Goal: Feedback & Contribution: Leave review/rating

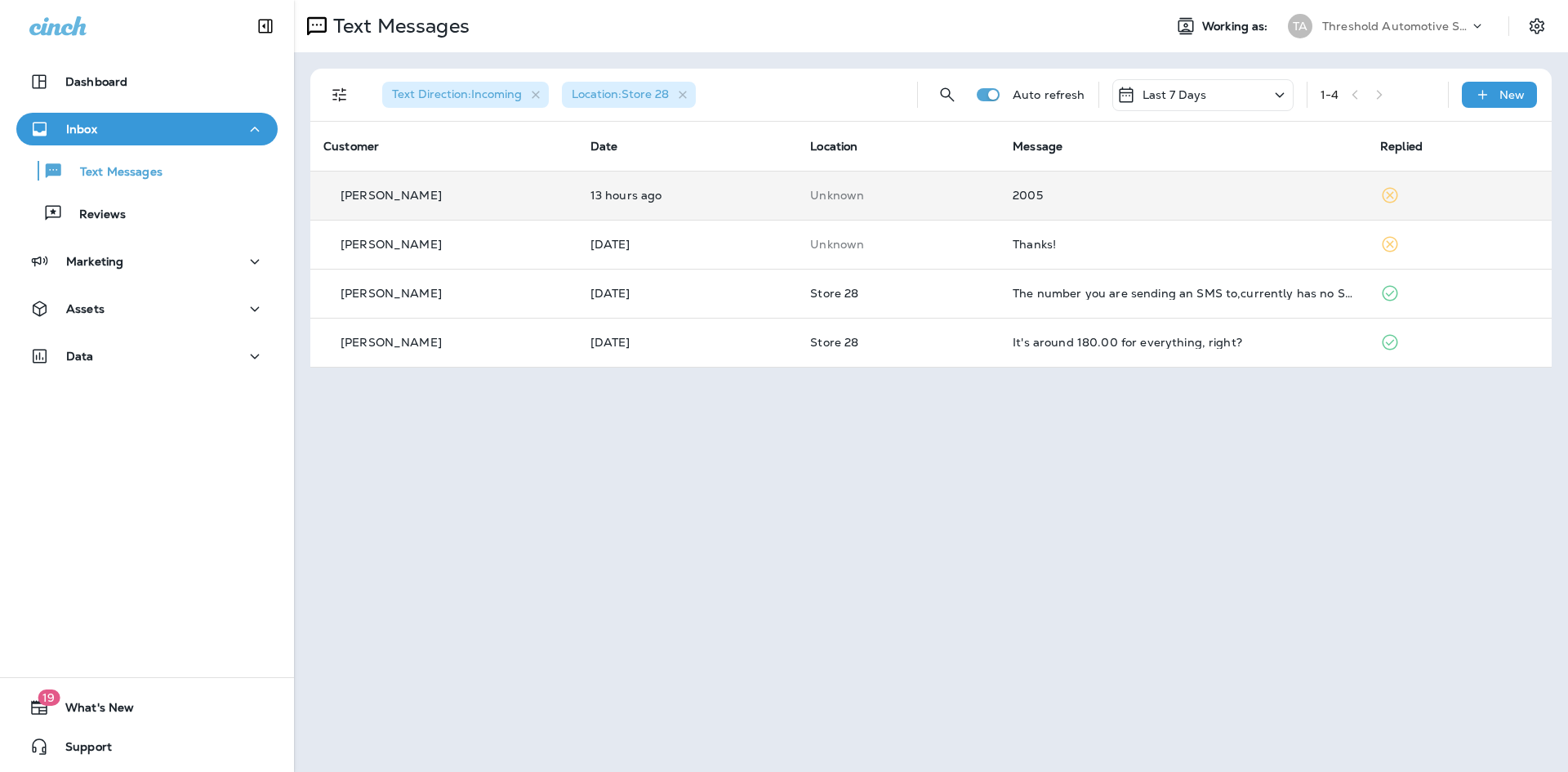
click at [961, 207] on td "Unknown" at bounding box center [898, 195] width 203 height 49
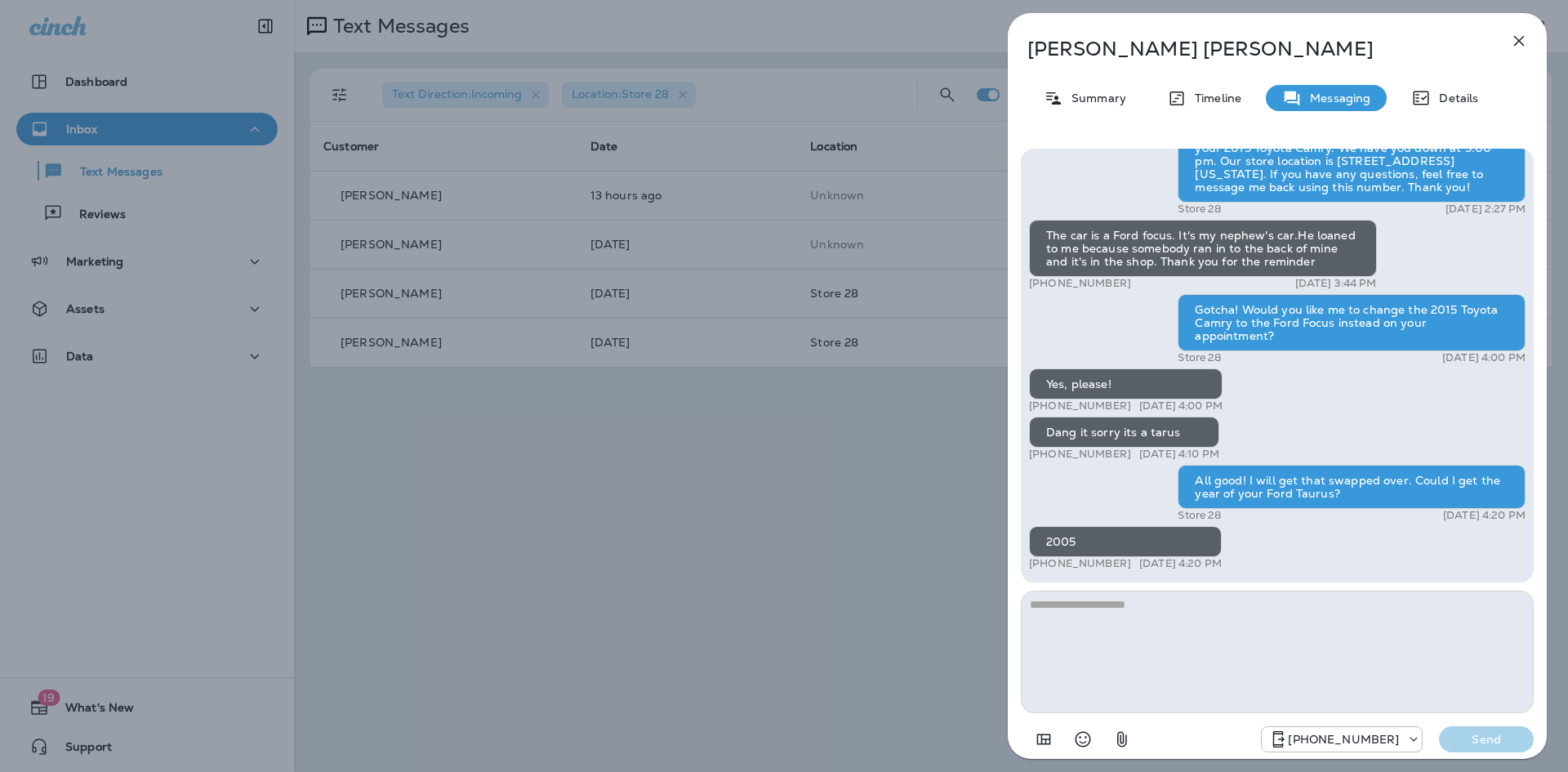
click at [1522, 38] on icon "button" at bounding box center [1519, 41] width 11 height 11
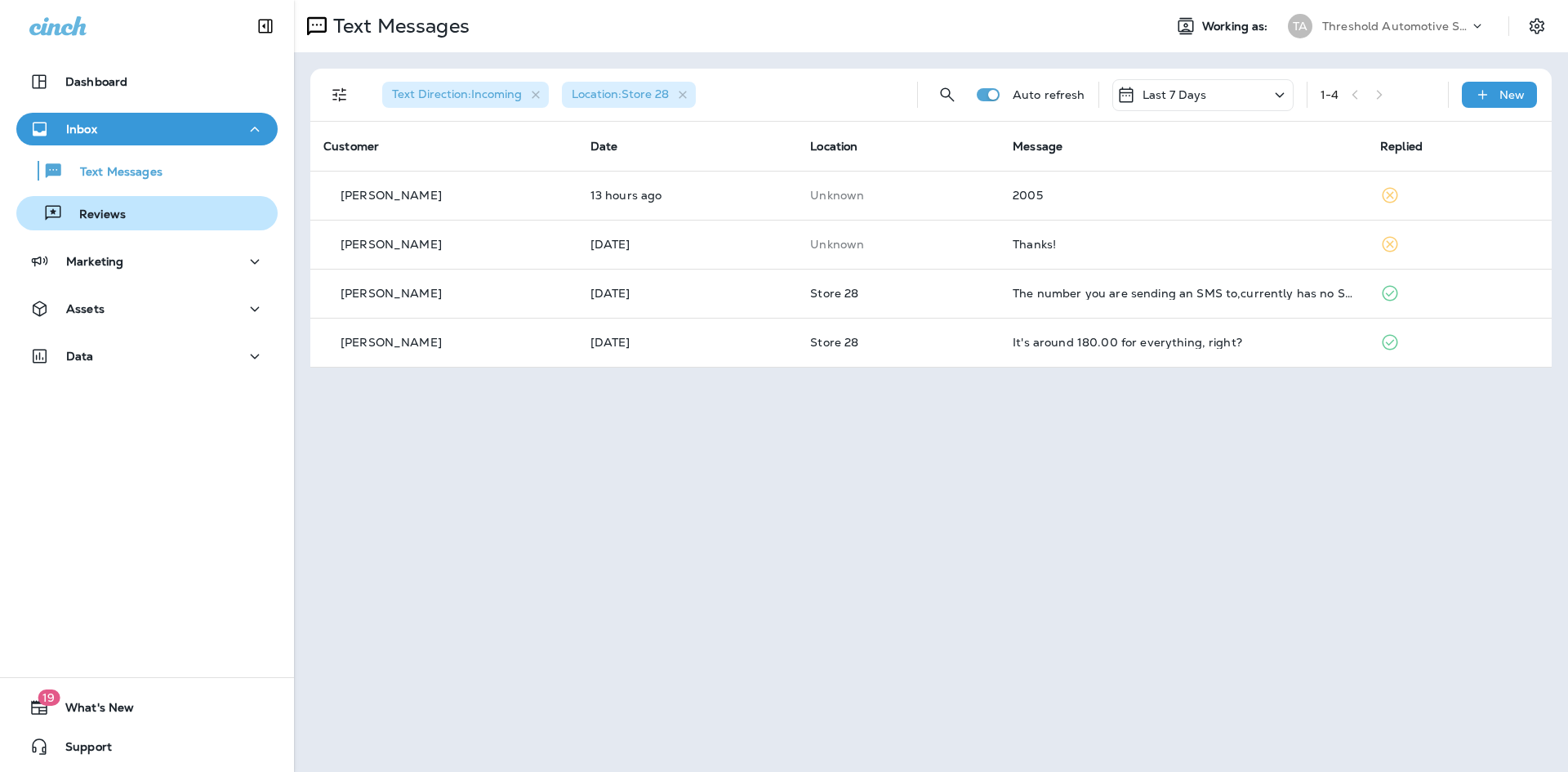
click at [165, 208] on div "Reviews" at bounding box center [147, 213] width 248 height 25
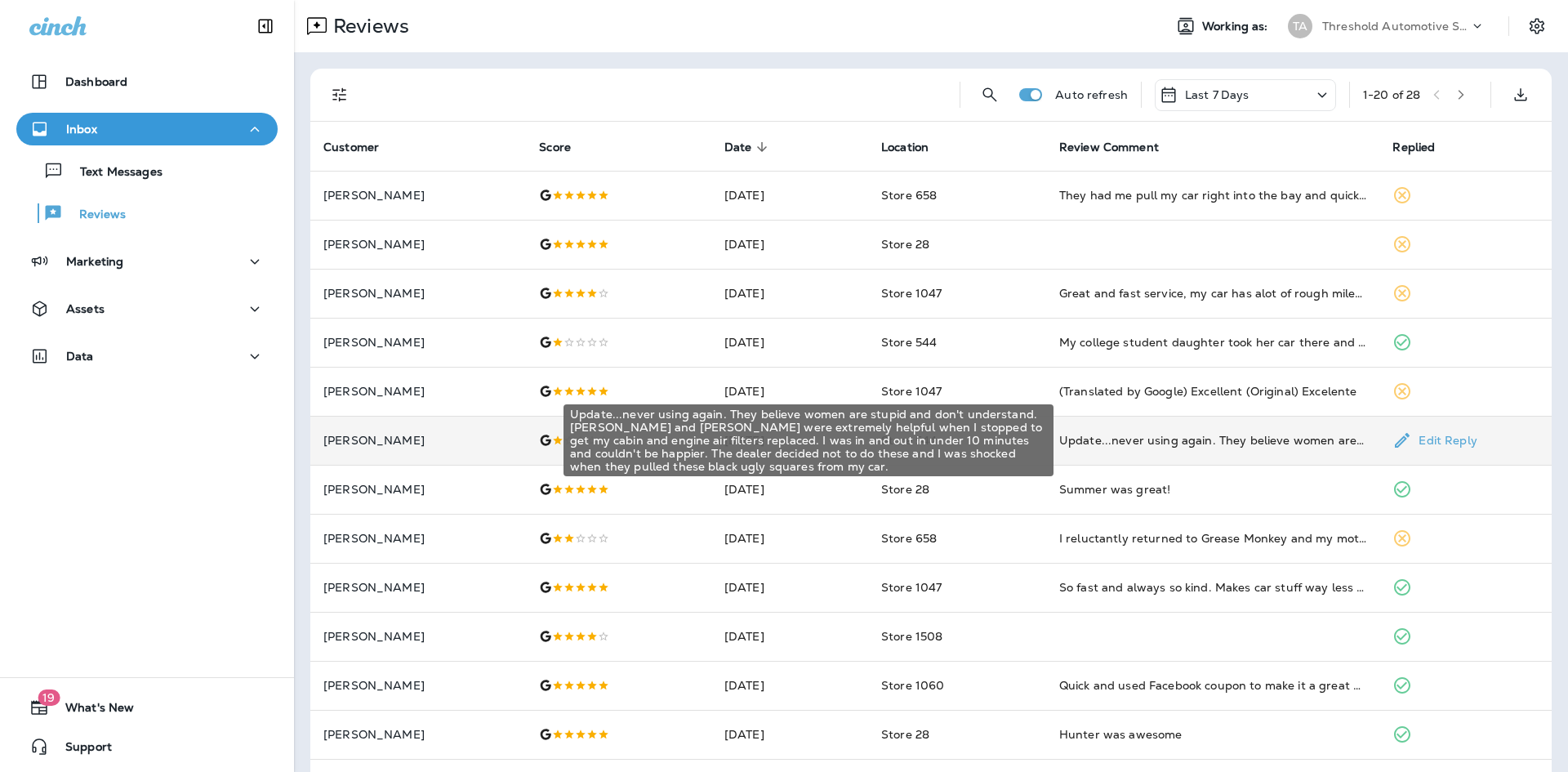
click at [1141, 445] on div "Update...never using again. They believe women are stupid and don't understand.…" at bounding box center [1213, 440] width 308 height 16
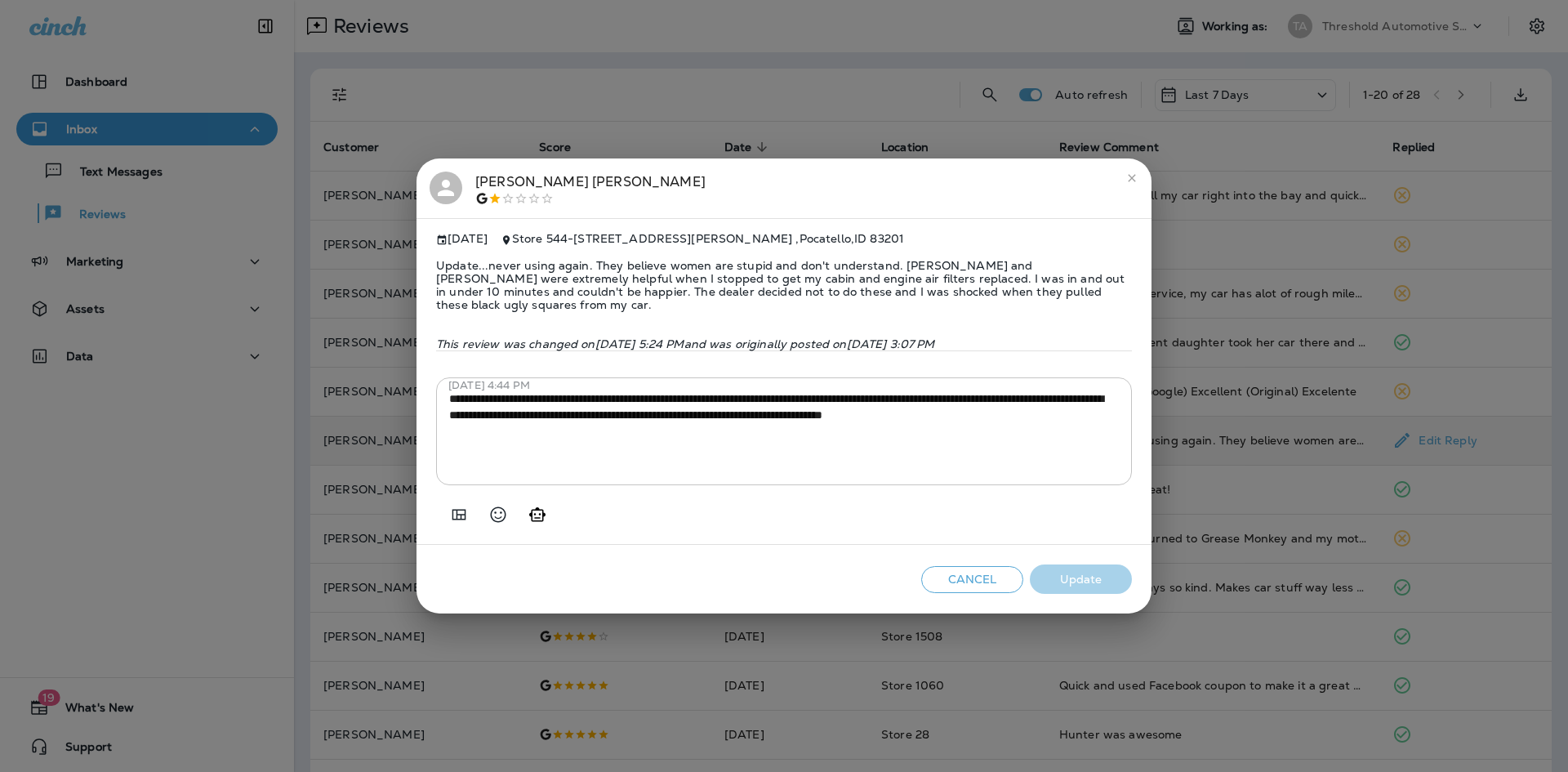
click at [499, 185] on div "[PERSON_NAME]" at bounding box center [590, 189] width 230 height 35
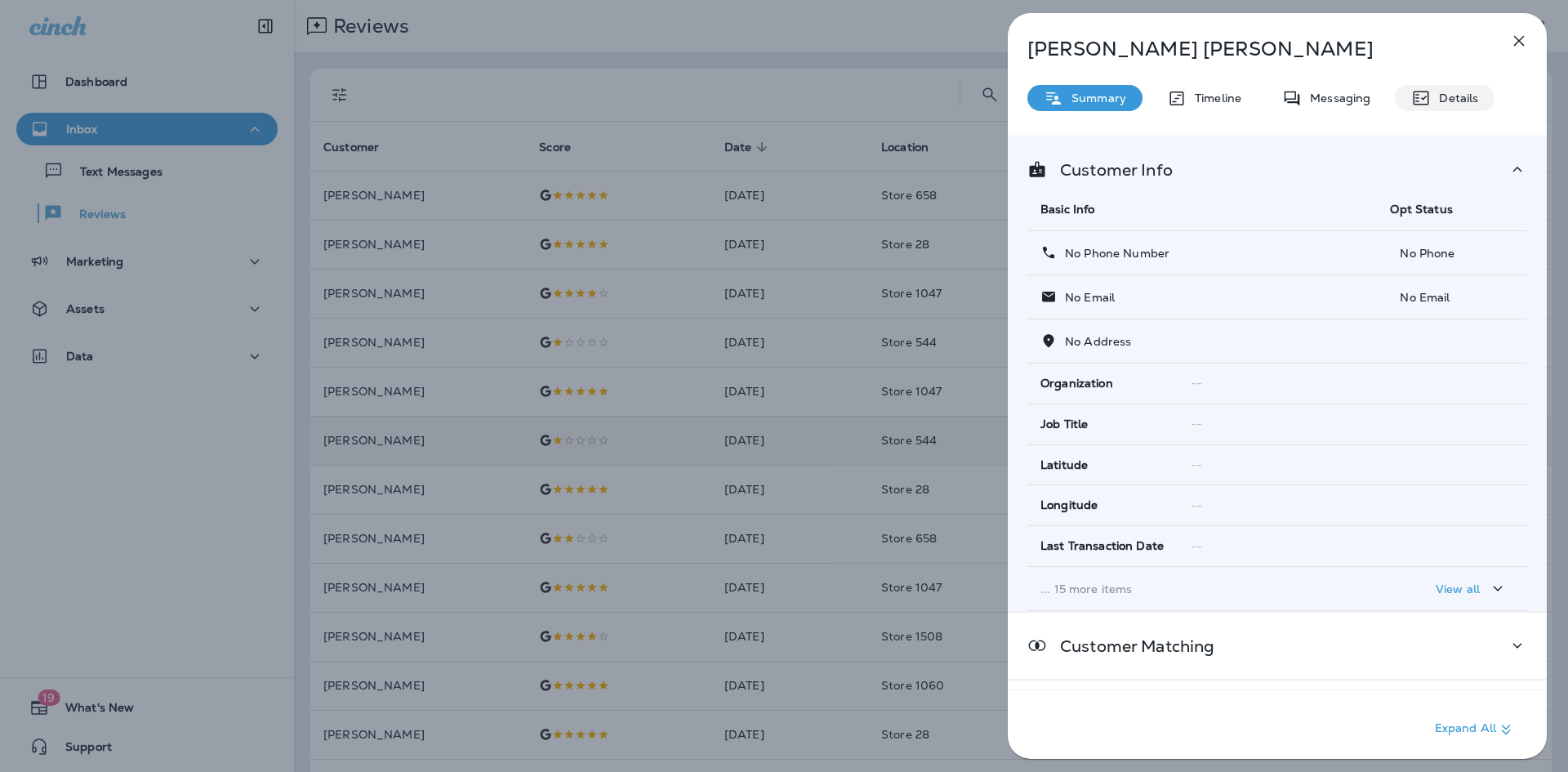
click at [1452, 96] on p "Details" at bounding box center [1454, 98] width 47 height 13
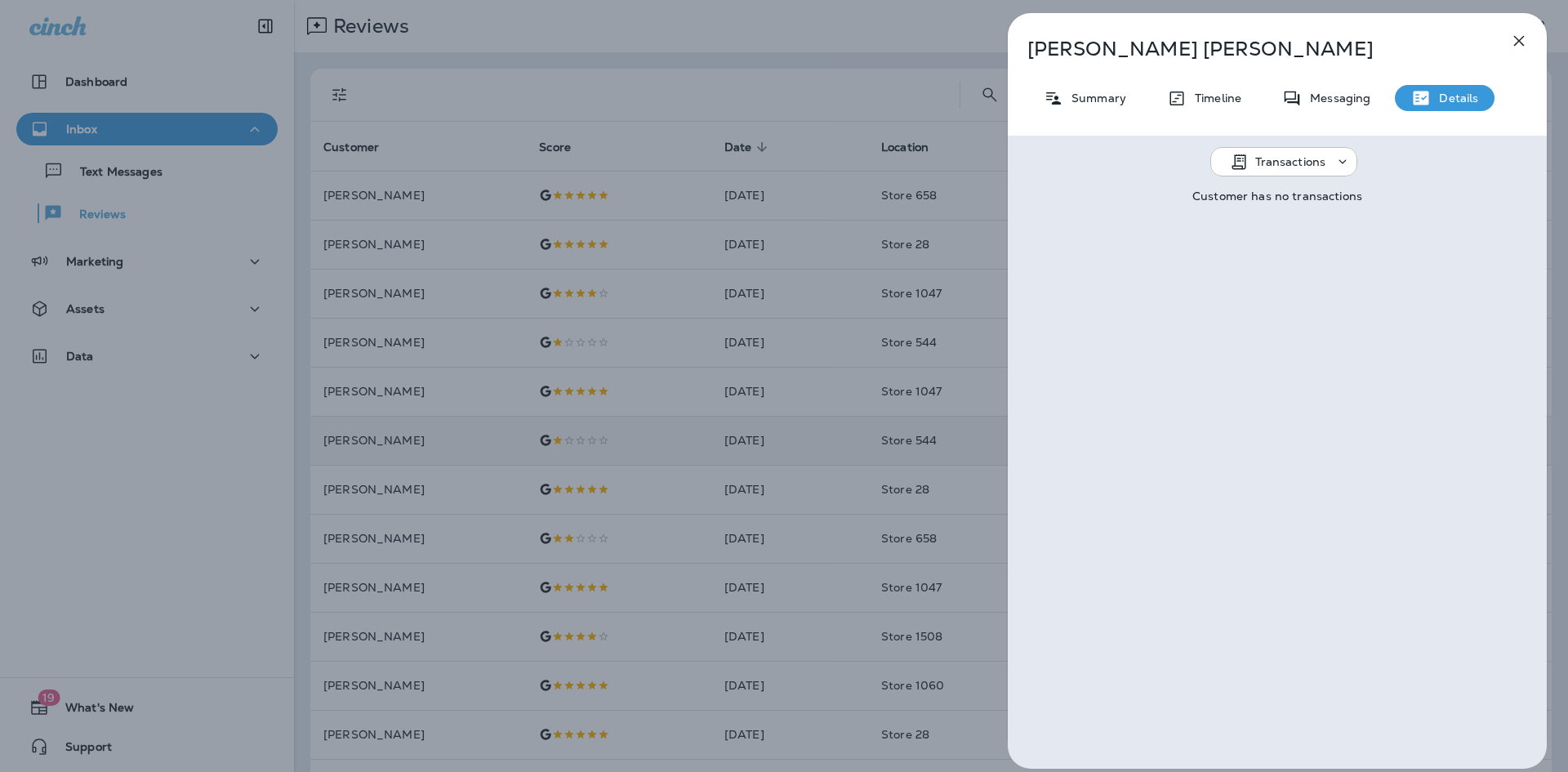
click at [1524, 44] on icon "button" at bounding box center [1519, 41] width 20 height 20
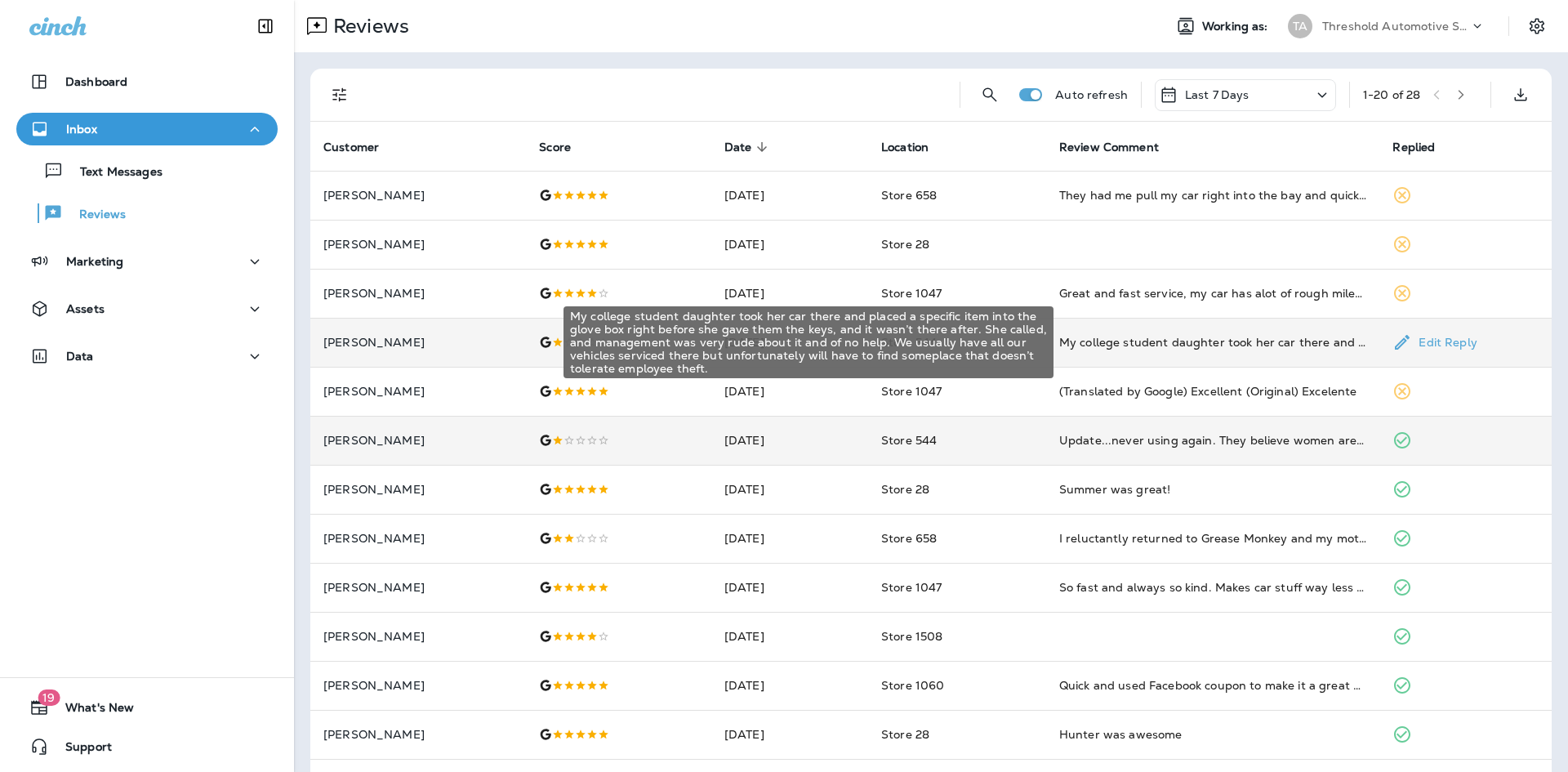
click at [1105, 340] on div "My college student daughter took her car there and placed a specific item into …" at bounding box center [1213, 342] width 308 height 16
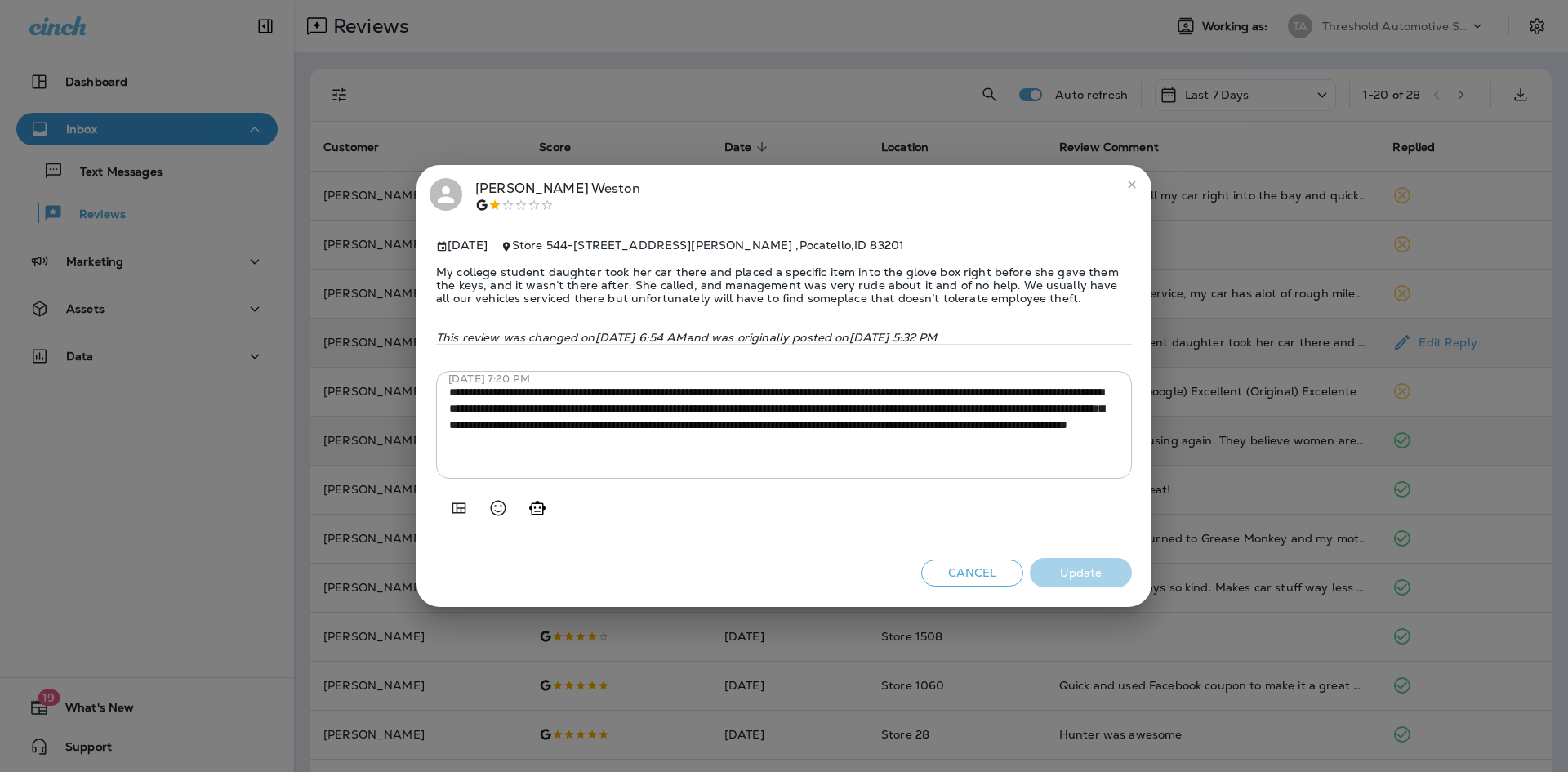
click at [497, 187] on div "[PERSON_NAME]" at bounding box center [557, 195] width 165 height 35
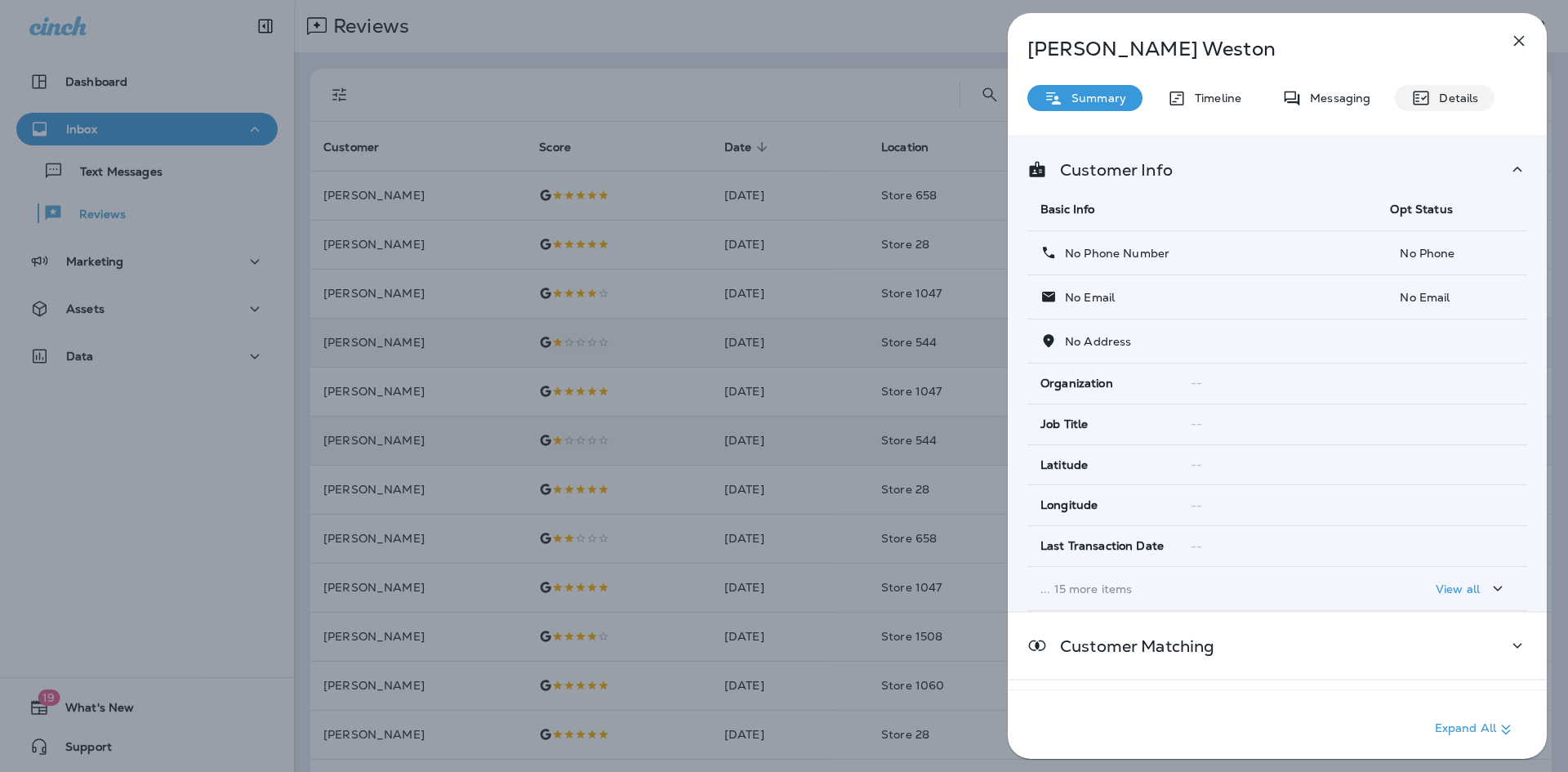
click at [1432, 105] on div "Details" at bounding box center [1444, 97] width 100 height 26
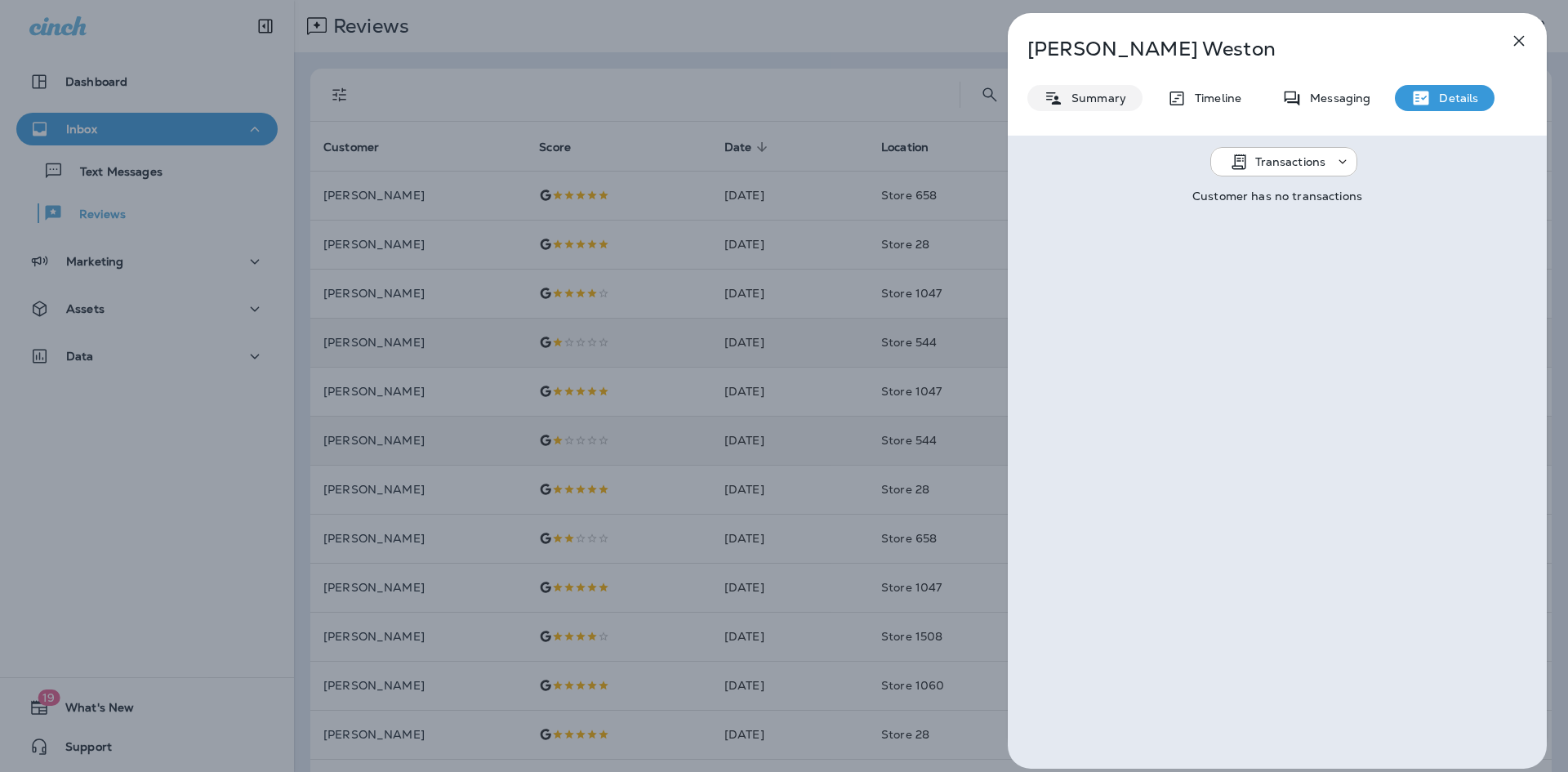
click at [1113, 98] on p "Summary" at bounding box center [1095, 98] width 63 height 13
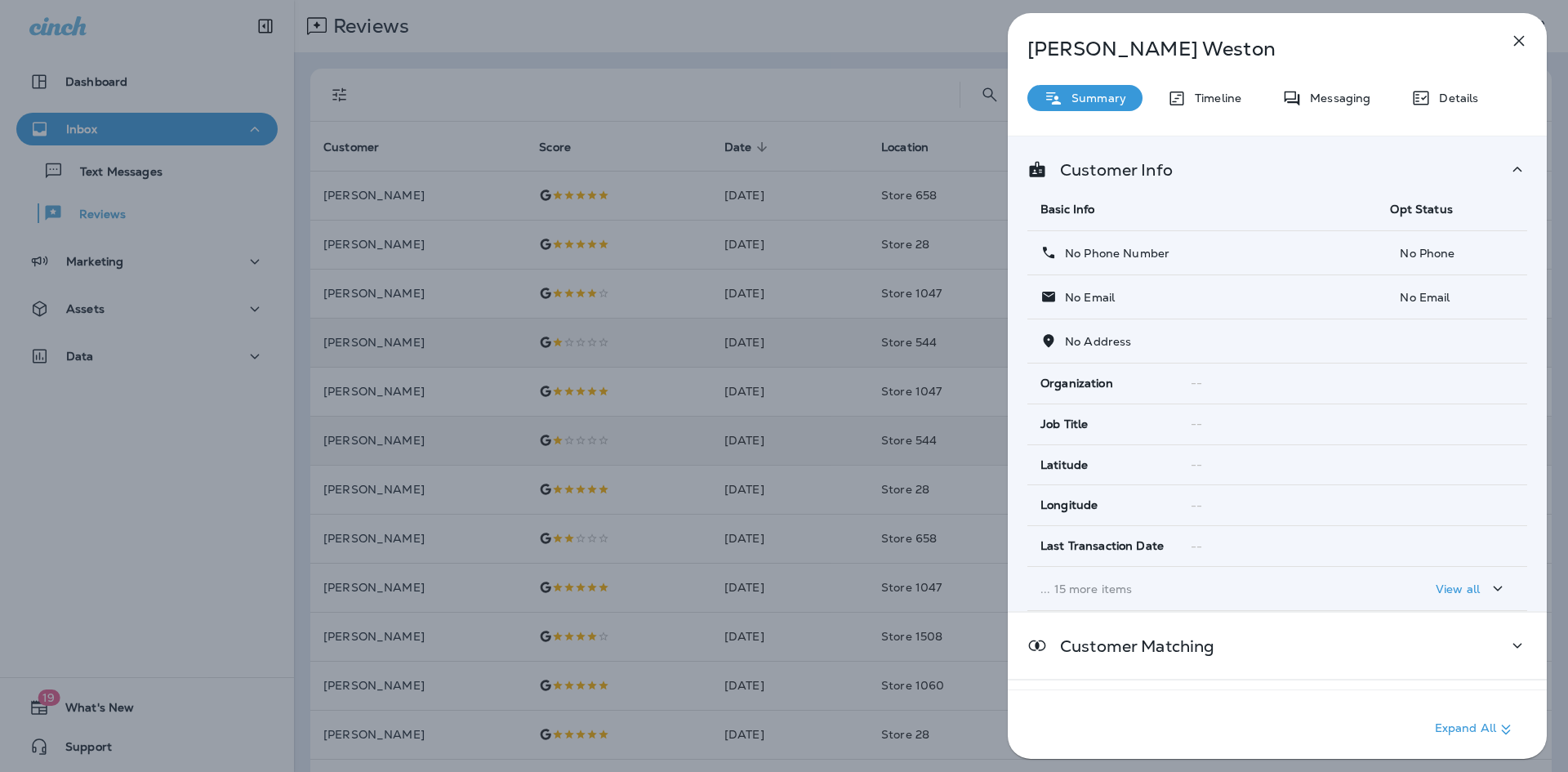
click at [1519, 44] on icon "button" at bounding box center [1519, 41] width 20 height 20
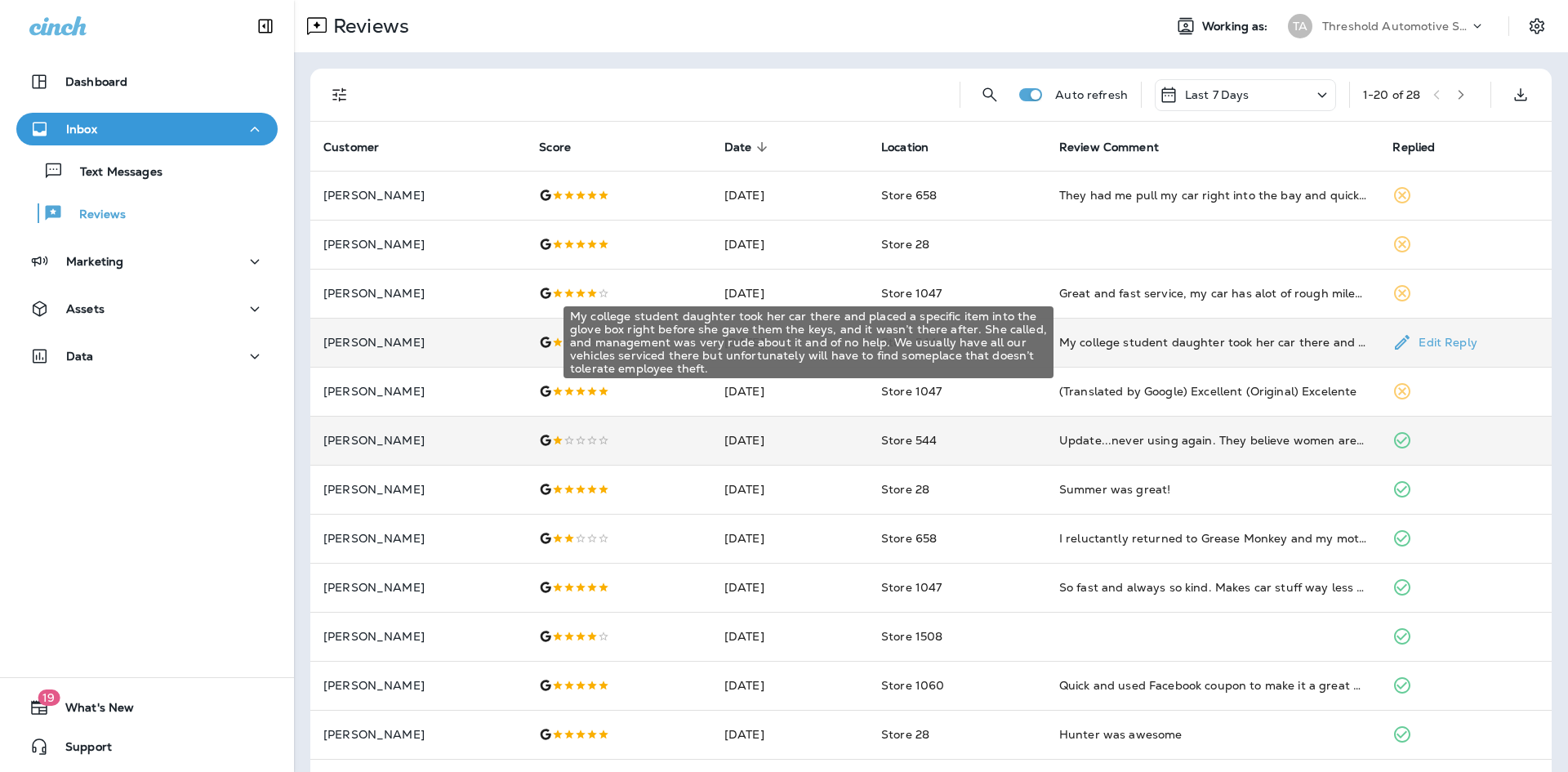
click at [1098, 349] on div "My college student daughter took her car there and placed a specific item into …" at bounding box center [1213, 342] width 308 height 16
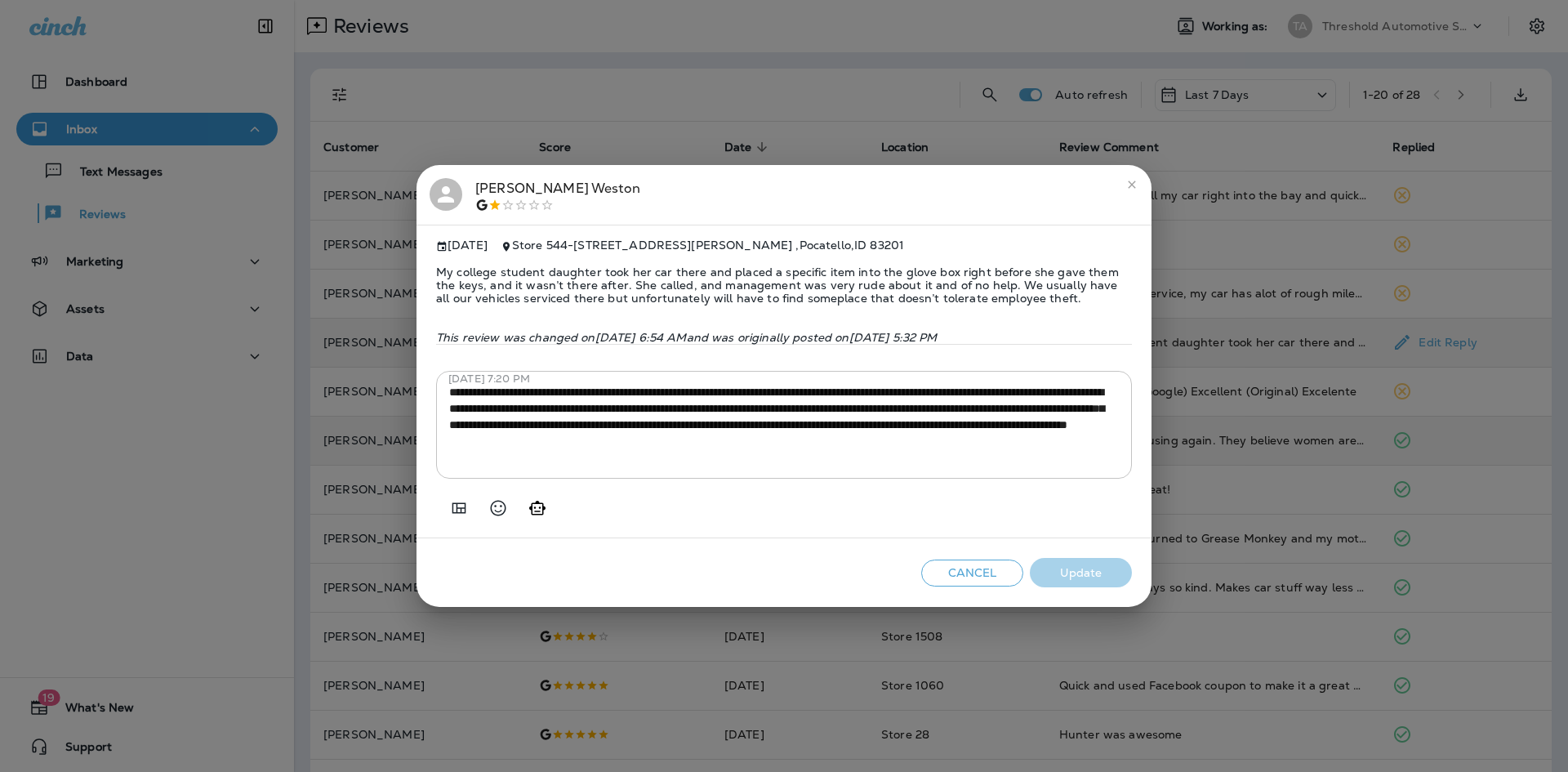
click at [1129, 178] on icon "close" at bounding box center [1131, 184] width 13 height 13
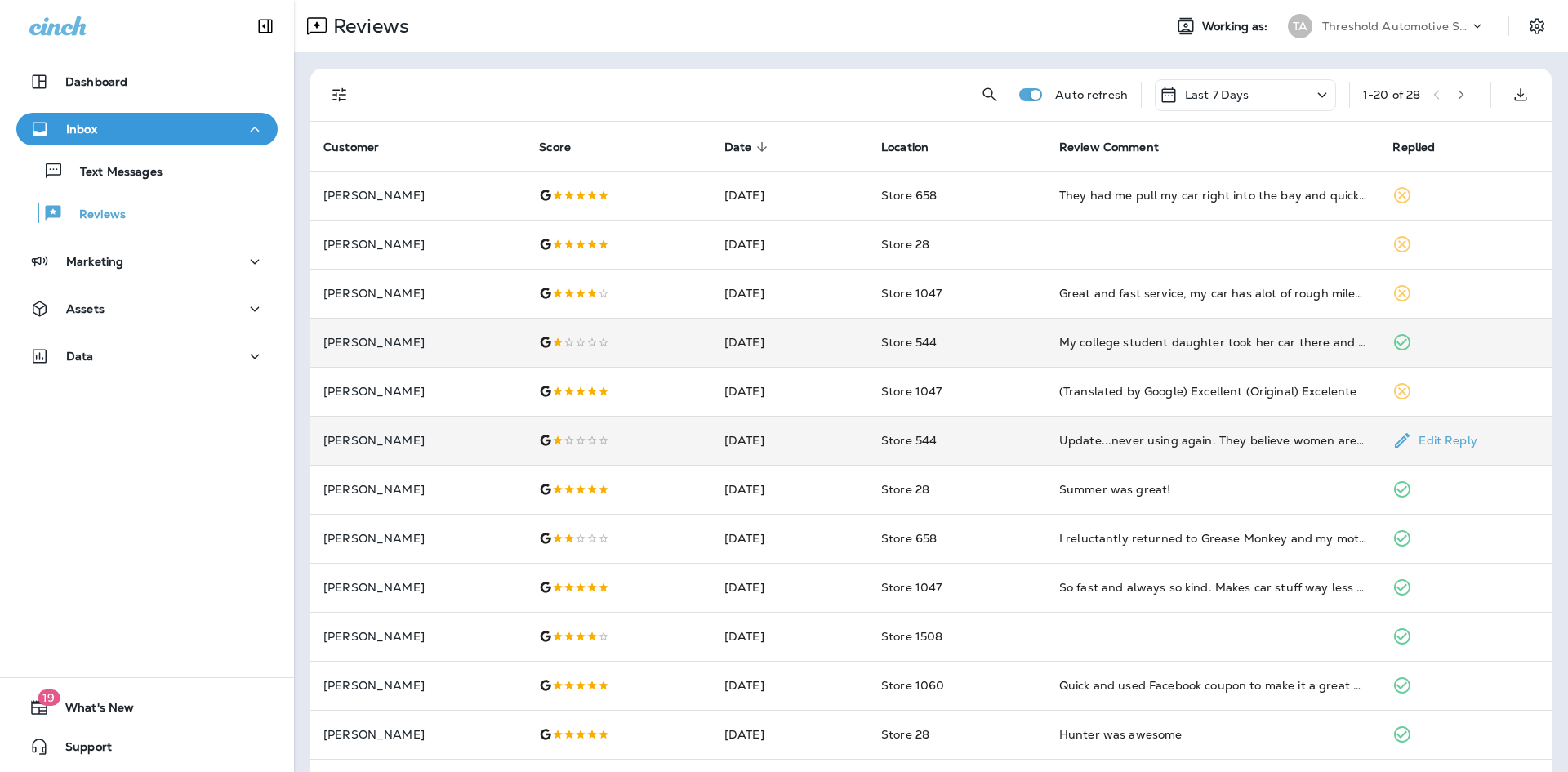
click at [1103, 438] on div "Update...never using again. They believe women are stupid and don't understand.…" at bounding box center [1213, 440] width 308 height 16
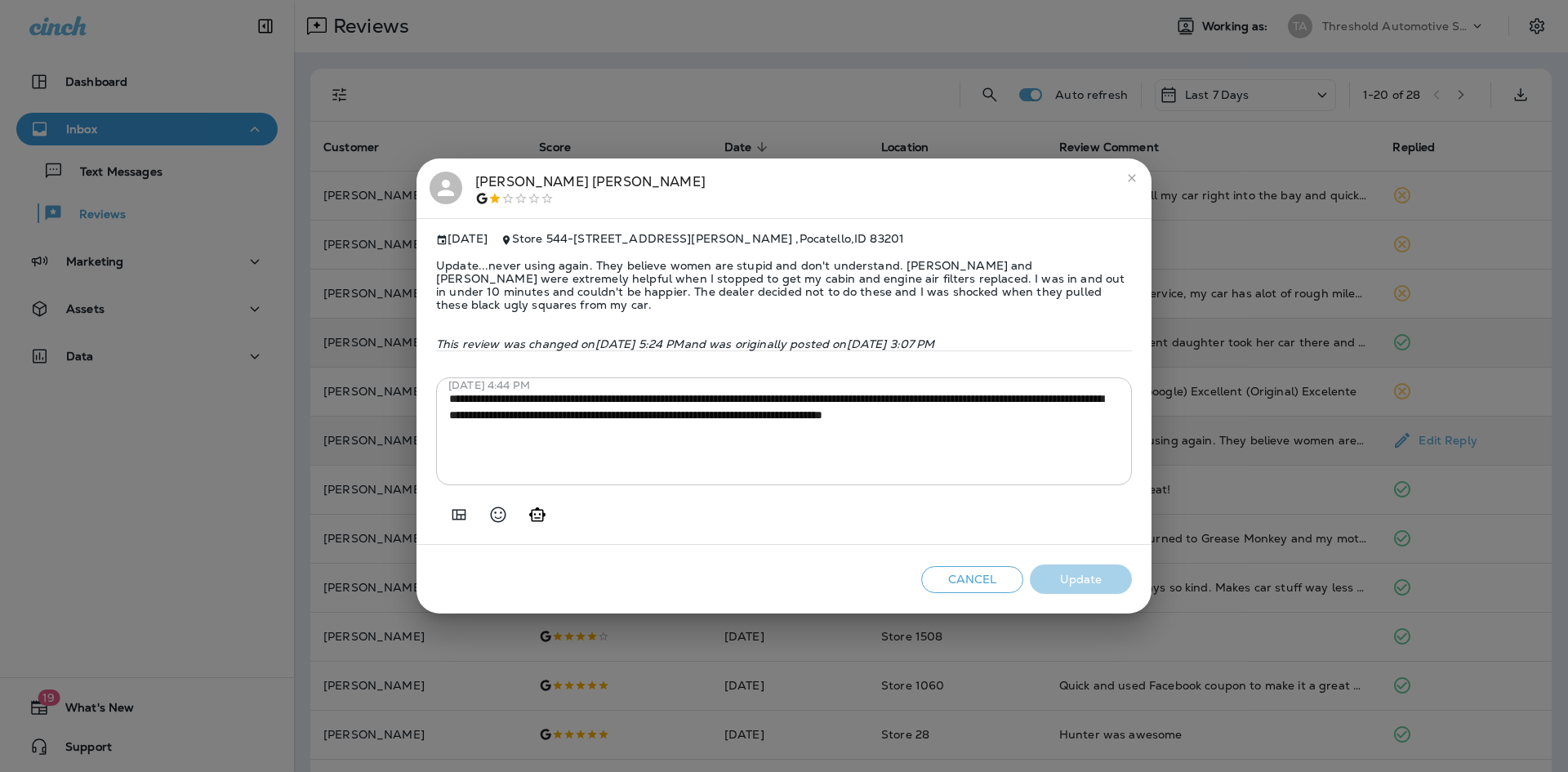
click at [1132, 179] on icon "close" at bounding box center [1131, 178] width 13 height 13
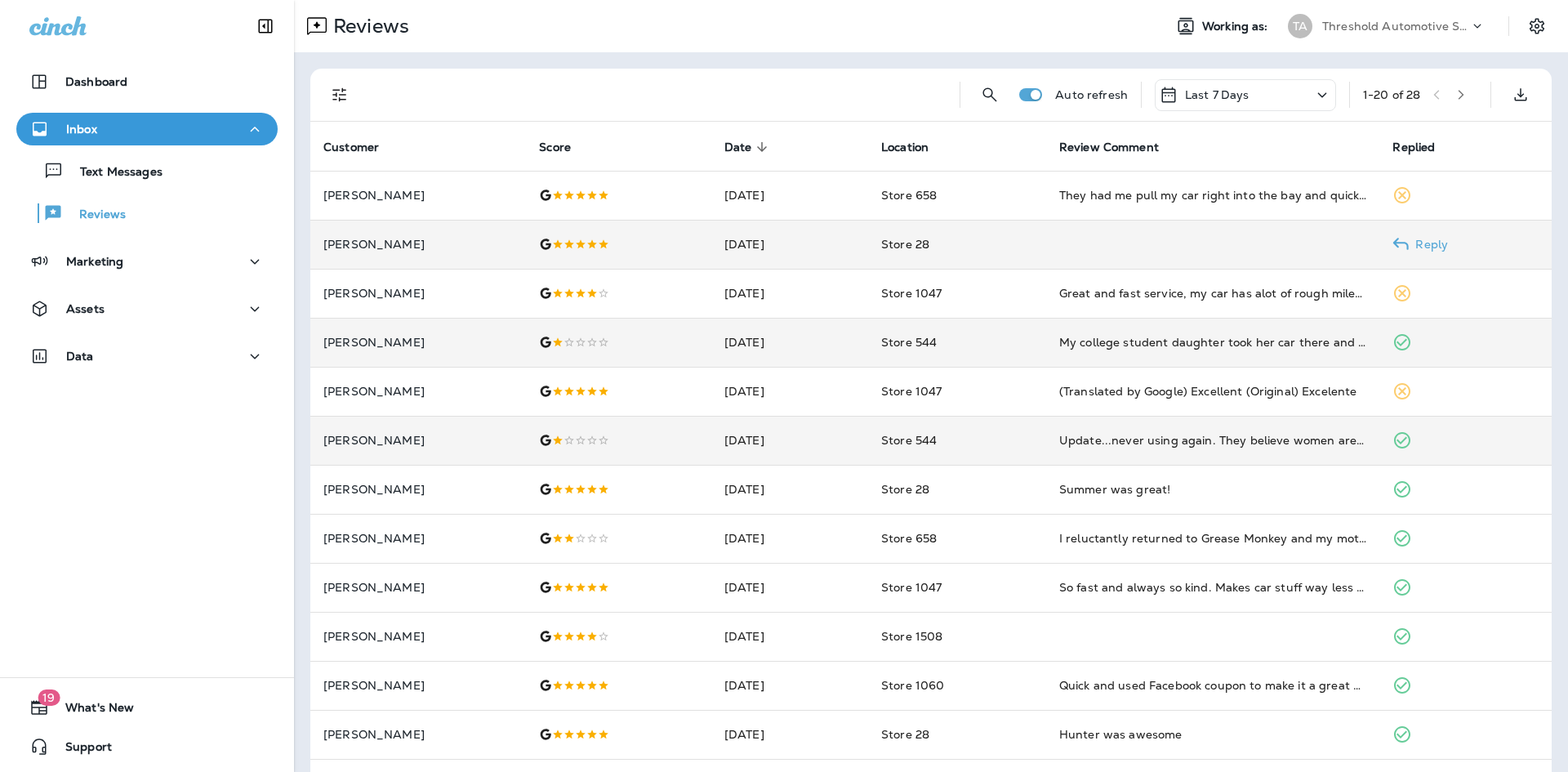
click at [430, 249] on p "[PERSON_NAME]" at bounding box center [418, 244] width 189 height 13
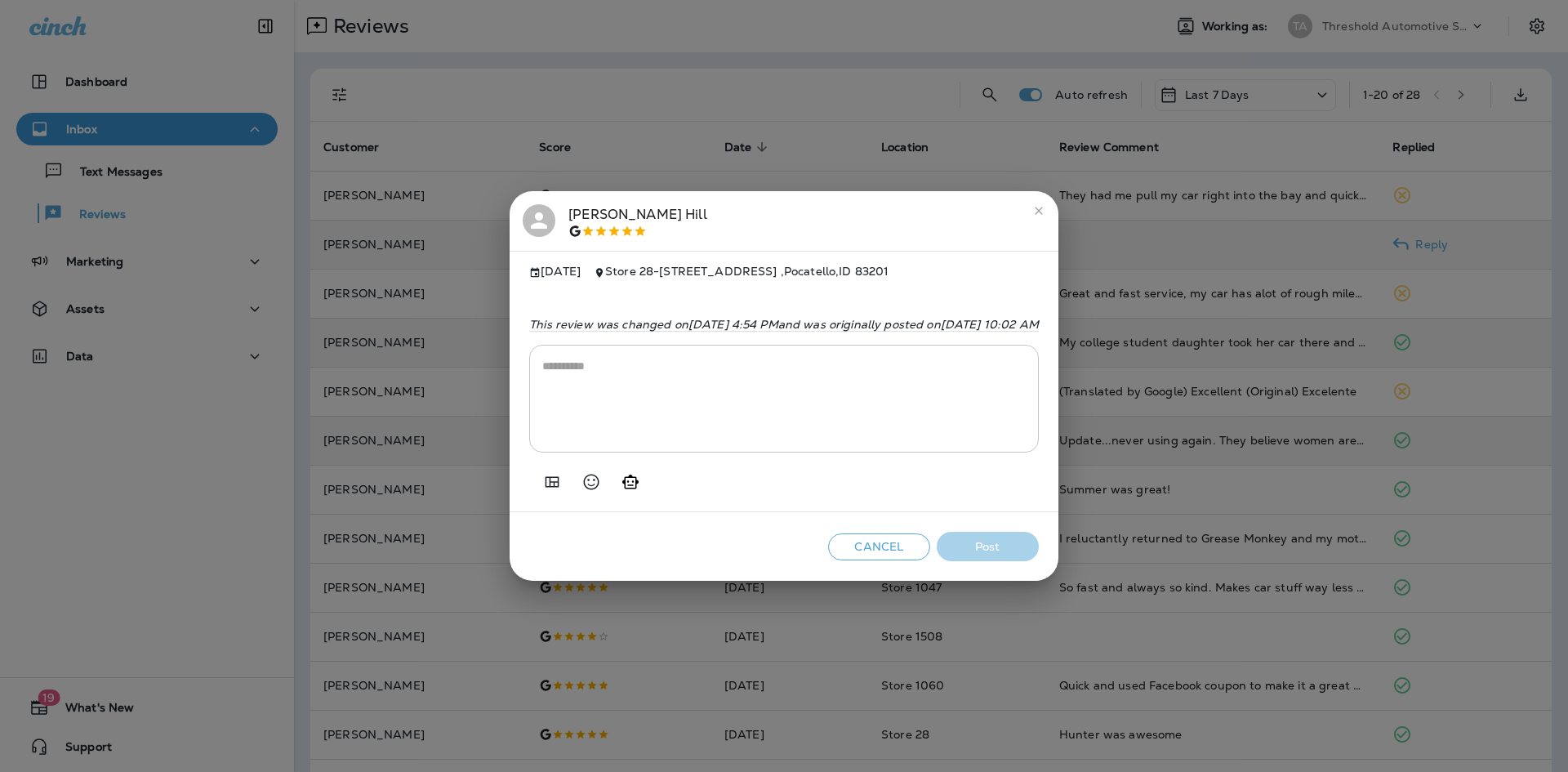
click at [527, 213] on icon at bounding box center [539, 221] width 25 height 25
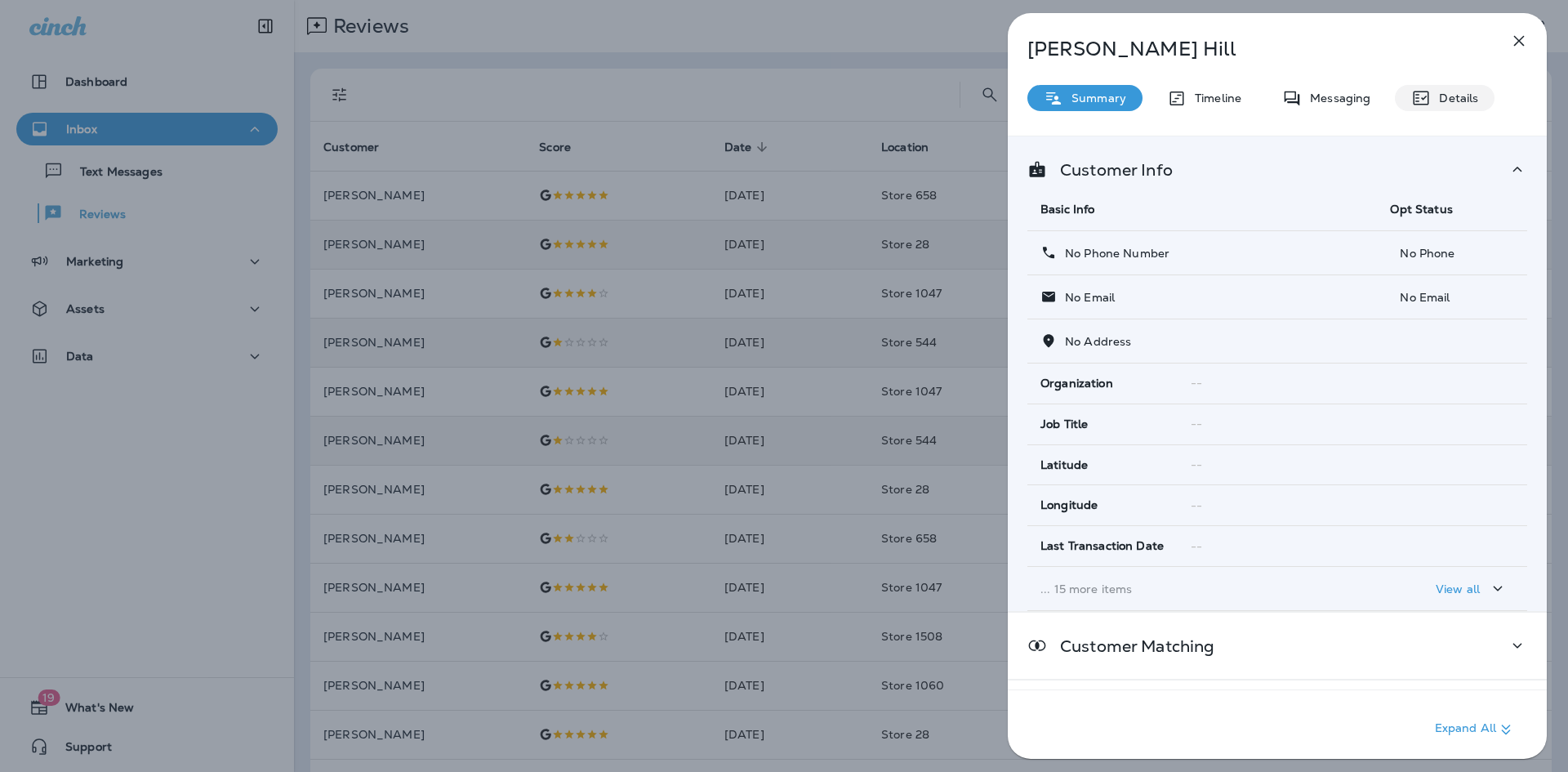
click at [1429, 90] on icon at bounding box center [1421, 98] width 20 height 20
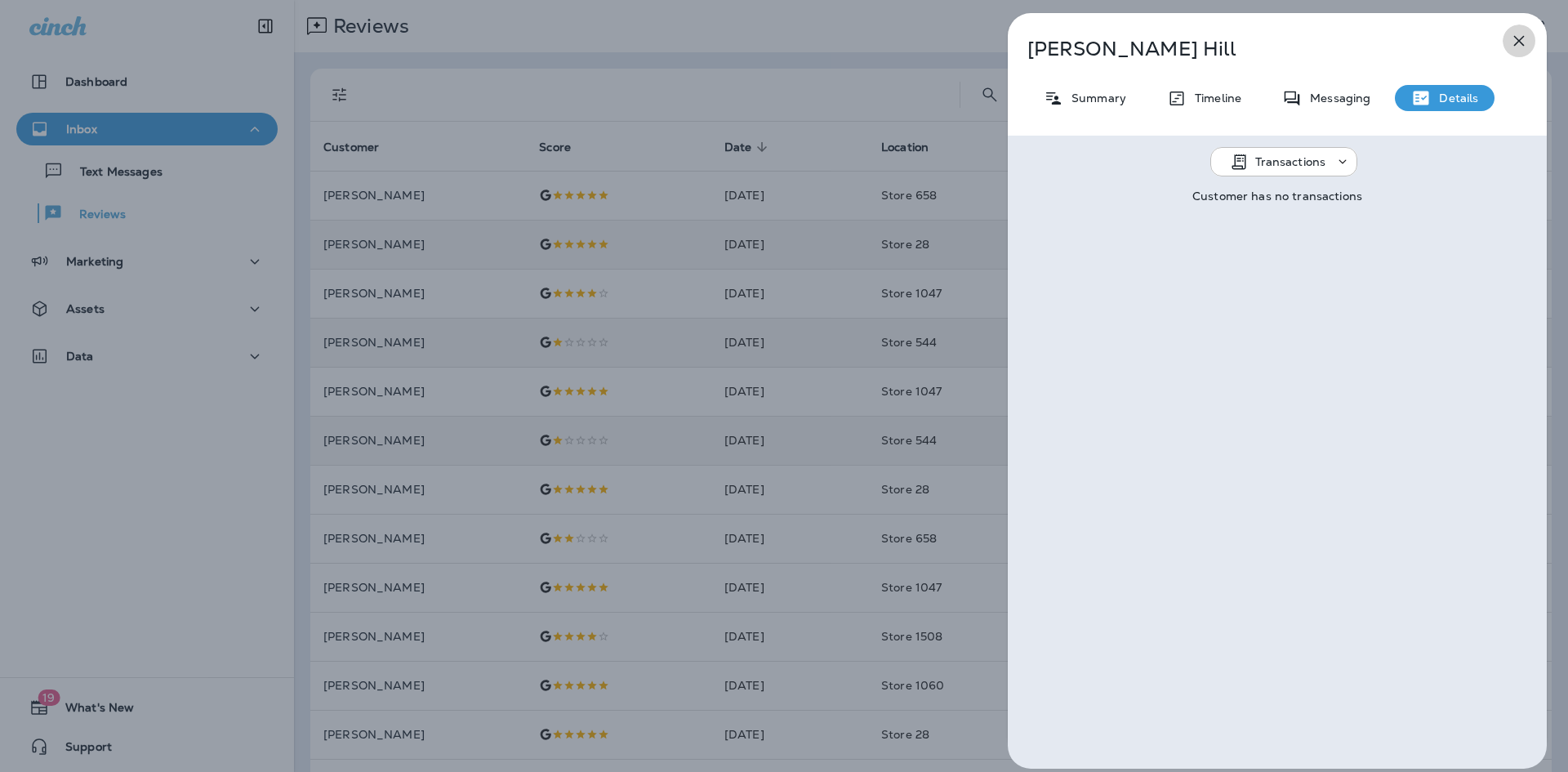
click at [1521, 45] on icon "button" at bounding box center [1519, 41] width 20 height 20
